Goal: Task Accomplishment & Management: Manage account settings

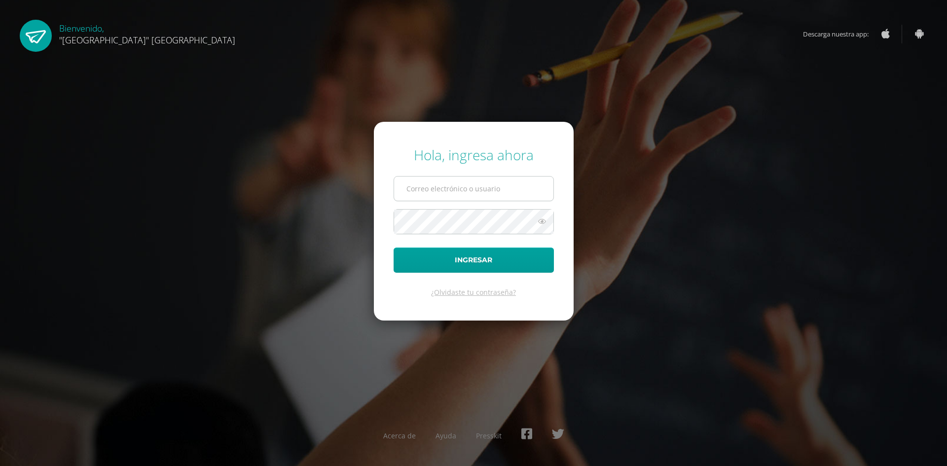
click at [450, 197] on input "text" at bounding box center [473, 189] width 159 height 24
type input "vacaro@lasallechiquimula.edu.gt"
click at [393, 248] on button "Ingresar" at bounding box center [473, 260] width 160 height 25
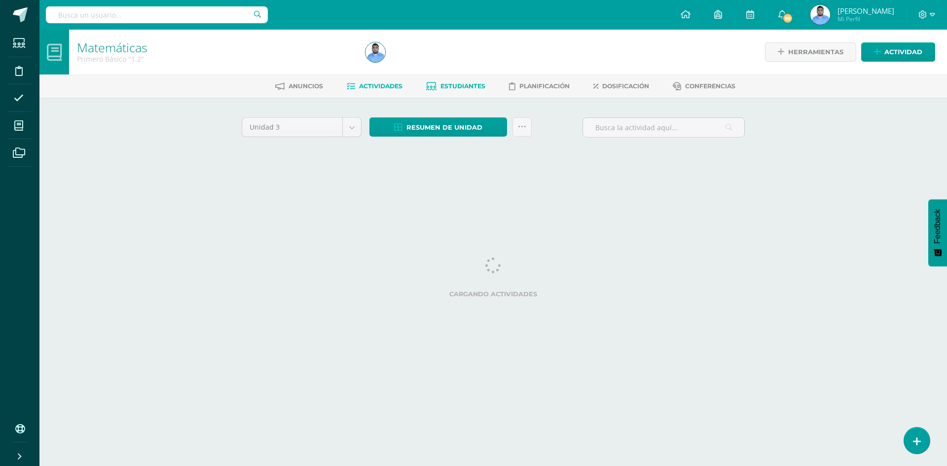
click at [449, 92] on link "Estudiantes" at bounding box center [455, 86] width 59 height 16
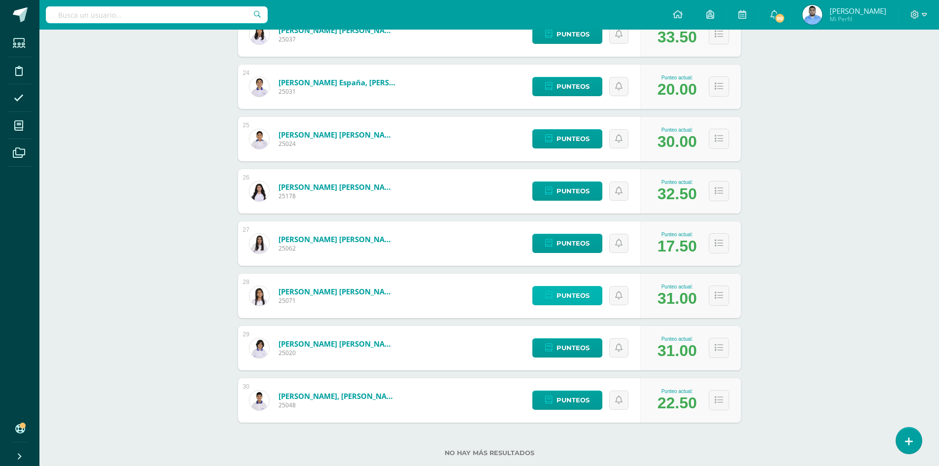
scroll to position [1078, 0]
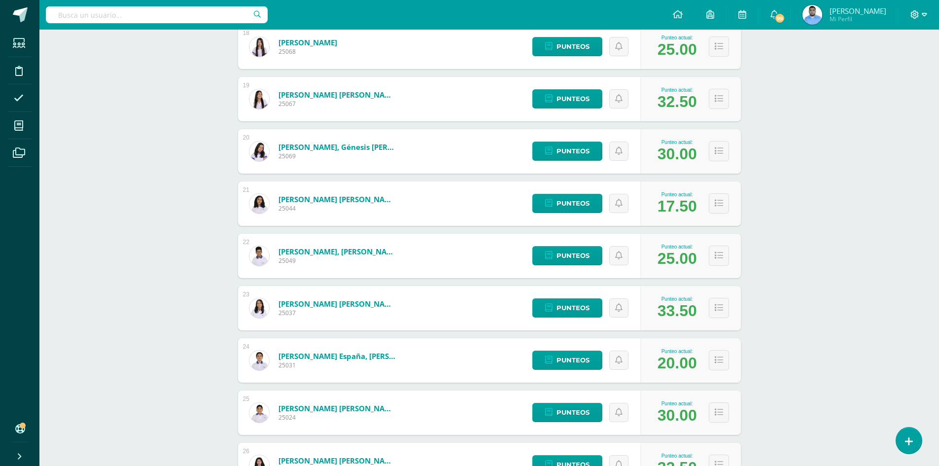
click at [919, 13] on icon at bounding box center [915, 14] width 8 height 8
click at [890, 69] on span "Cerrar sesión" at bounding box center [894, 67] width 44 height 9
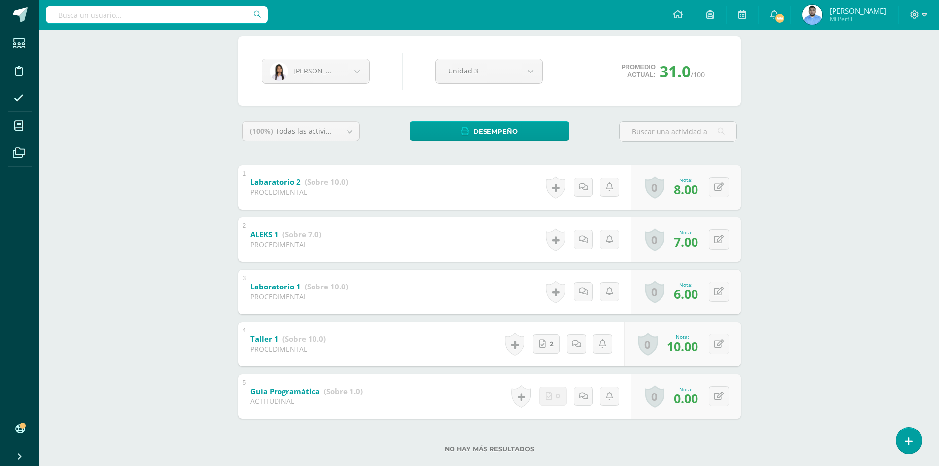
scroll to position [99, 0]
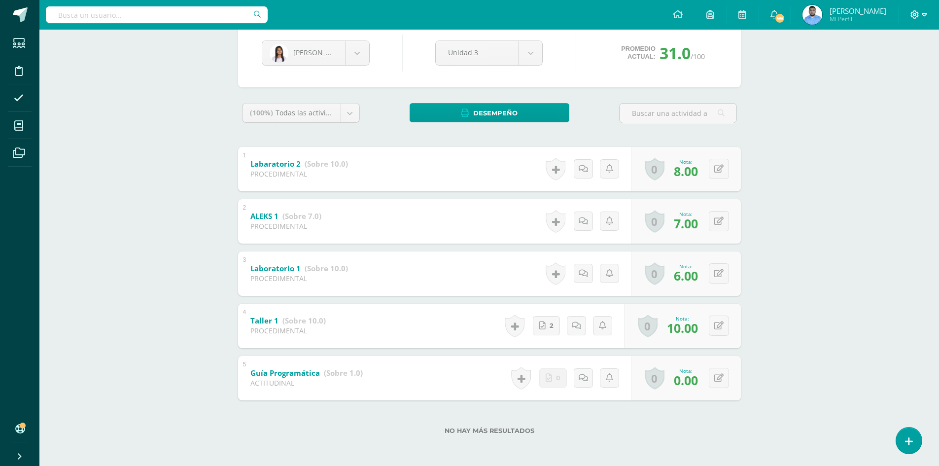
click at [923, 16] on icon at bounding box center [924, 14] width 5 height 9
click at [882, 71] on span "Cerrar sesión" at bounding box center [894, 67] width 44 height 9
